Goal: Task Accomplishment & Management: Complete application form

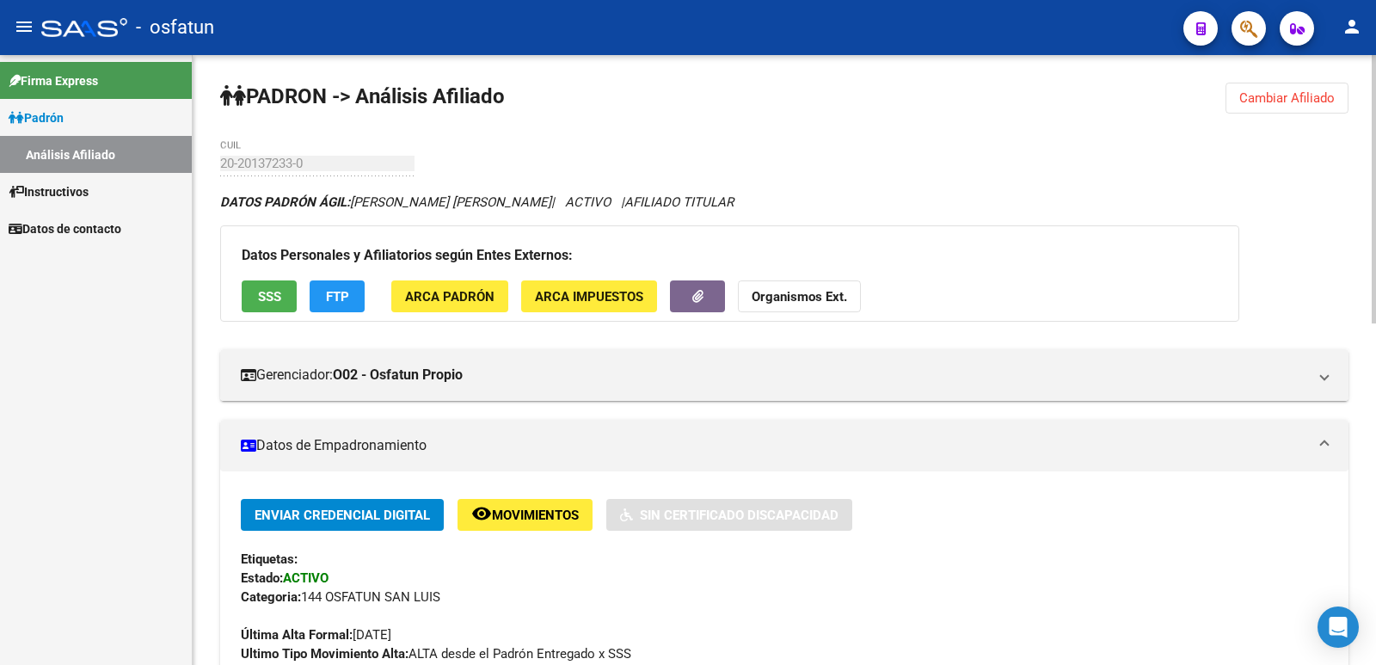
drag, startPoint x: 1326, startPoint y: 70, endPoint x: 1313, endPoint y: 105, distance: 36.7
click at [1313, 105] on span "Cambiar Afiliado" at bounding box center [1286, 97] width 95 height 15
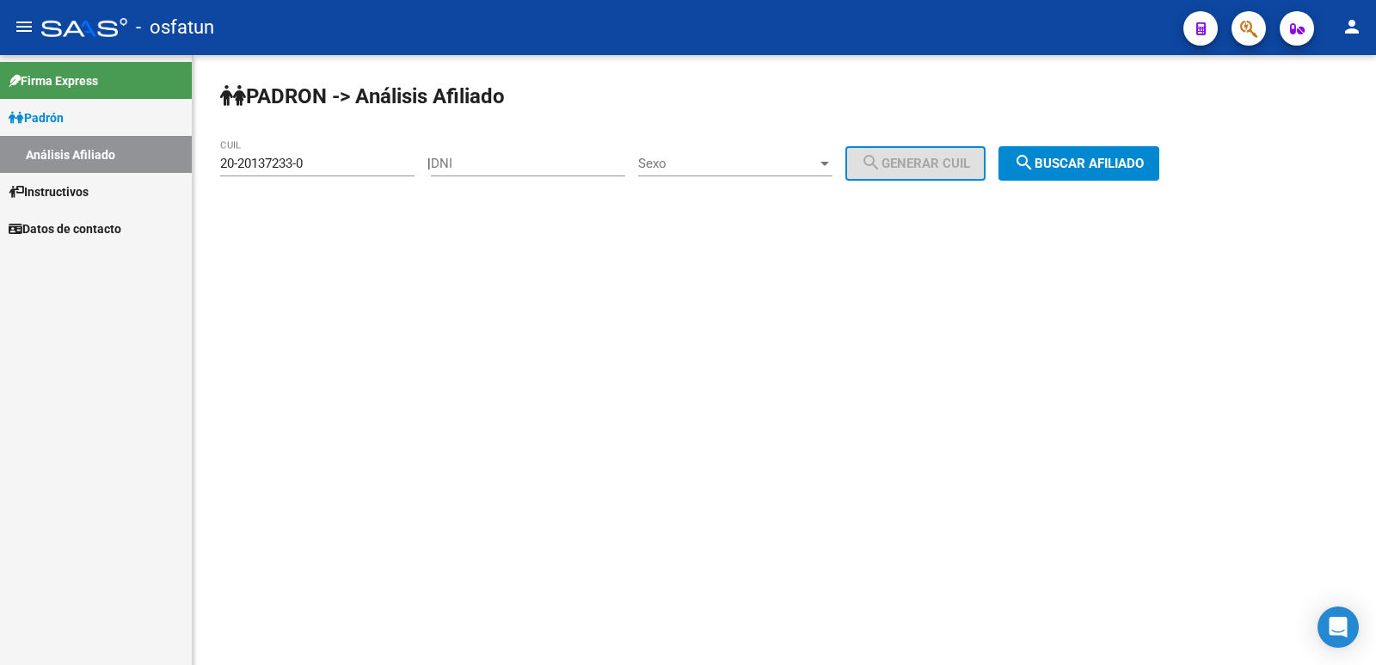
click at [591, 184] on div "DNI" at bounding box center [528, 165] width 194 height 53
click at [569, 163] on input "DNI" at bounding box center [528, 163] width 194 height 15
paste input "37522130"
type input "37522130"
click at [688, 171] on div "Sexo Sexo" at bounding box center [735, 157] width 194 height 37
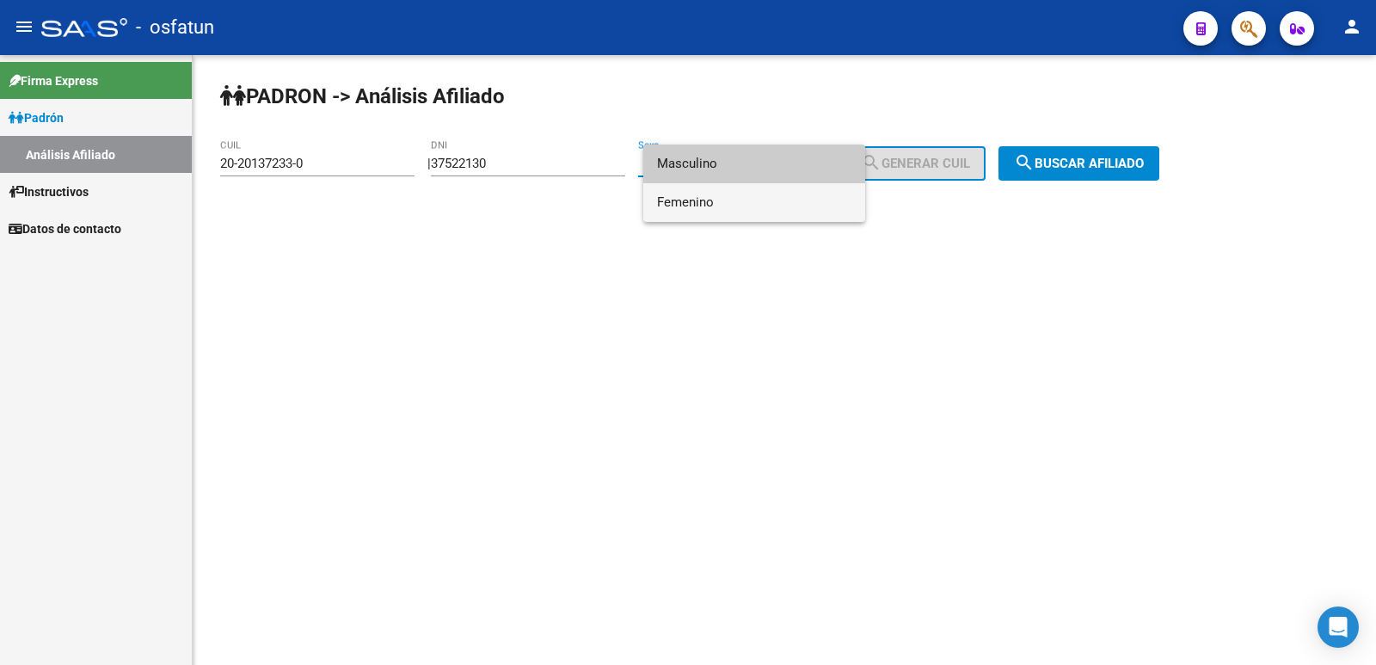
click at [713, 203] on span "Femenino" at bounding box center [754, 202] width 194 height 39
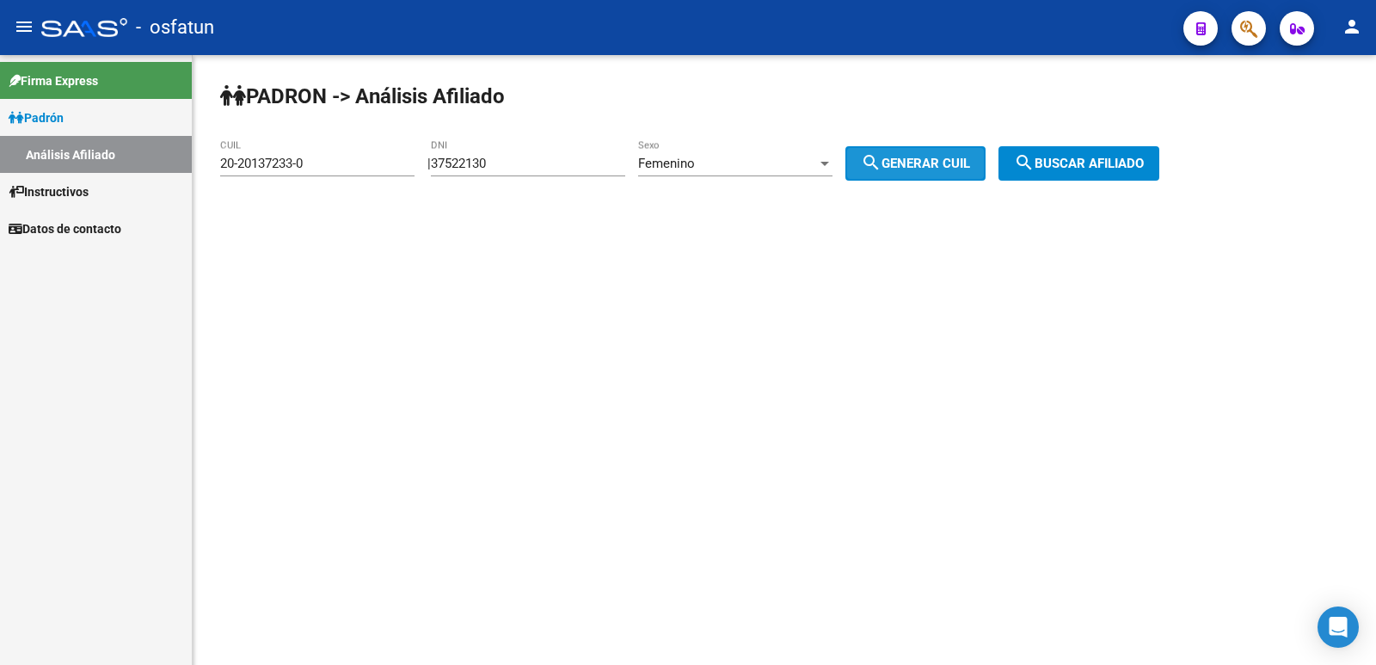
drag, startPoint x: 926, startPoint y: 169, endPoint x: 1065, endPoint y: 192, distance: 141.2
click at [927, 169] on span "search Generar CUIL" at bounding box center [915, 163] width 109 height 15
type input "27-37522130-1"
click at [1094, 162] on span "search Buscar afiliado" at bounding box center [1079, 163] width 130 height 15
